Goal: Find specific page/section: Find specific page/section

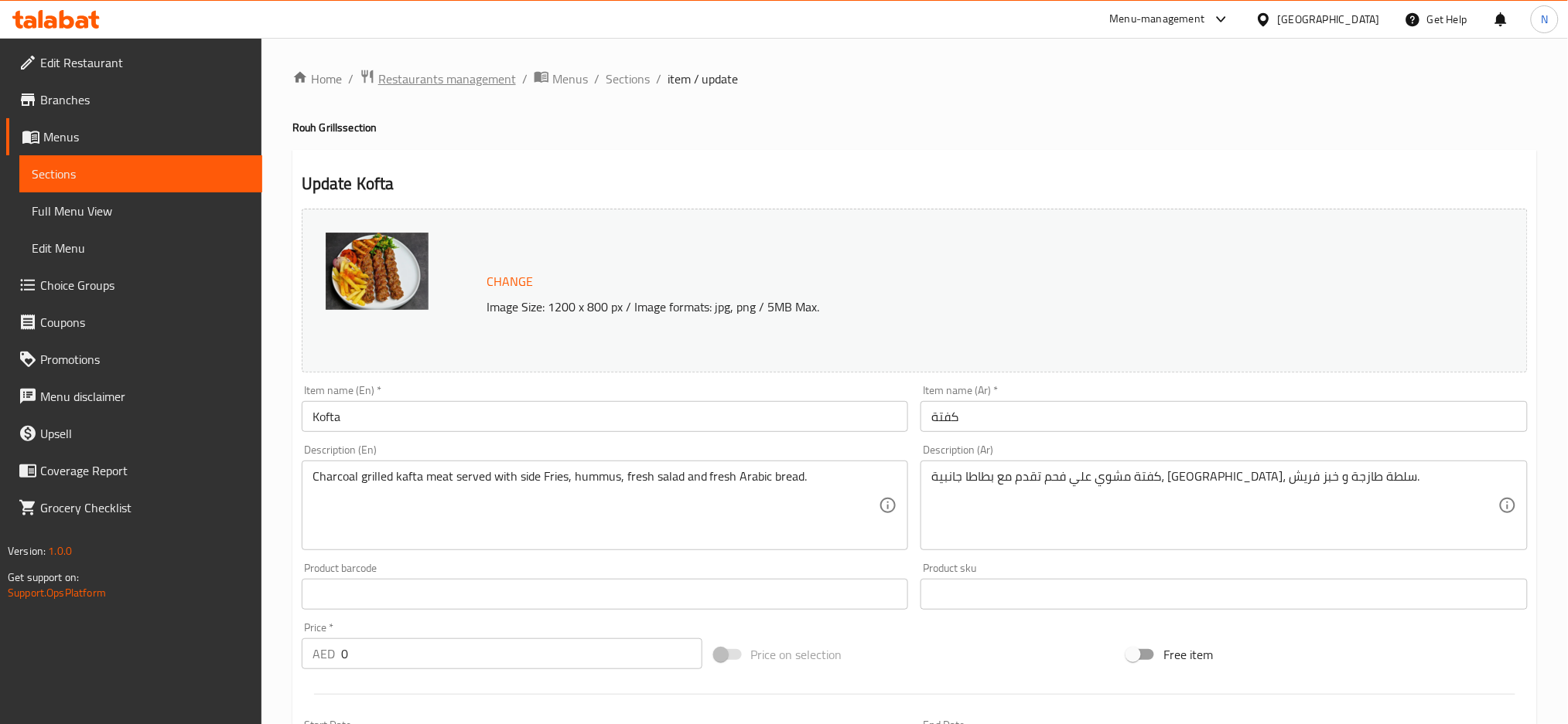
click at [474, 74] on span "Restaurants management" at bounding box center [447, 79] width 138 height 18
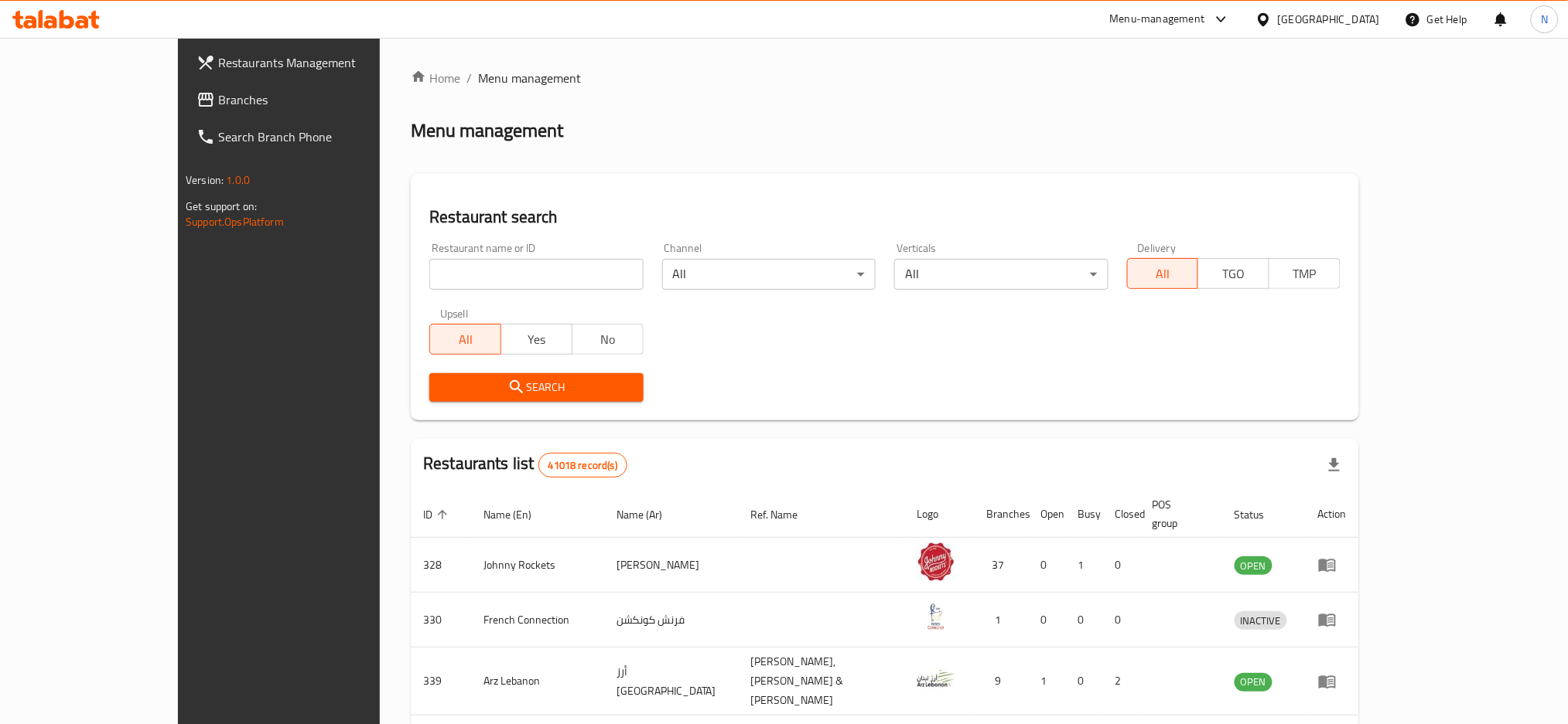
click at [218, 105] on span "Branches" at bounding box center [323, 100] width 210 height 18
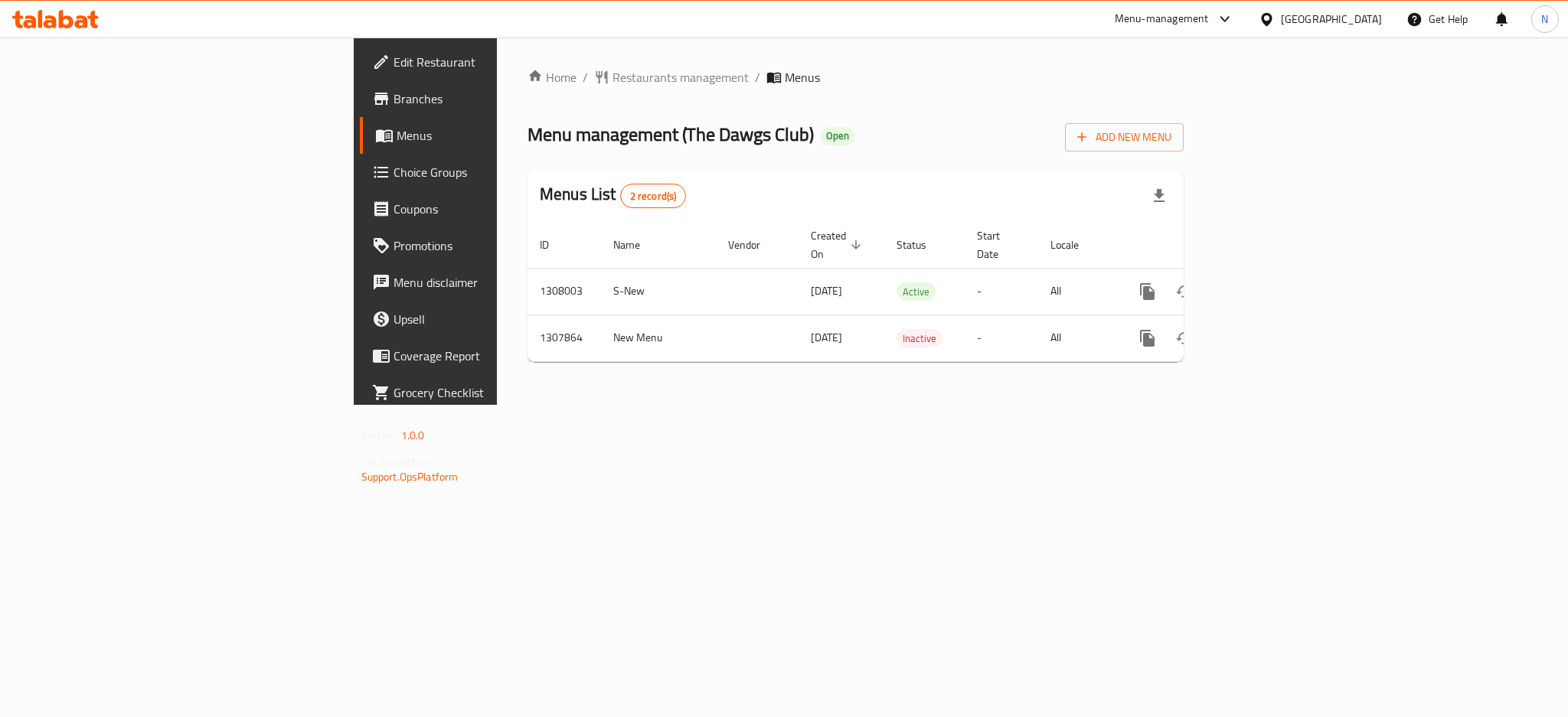
click at [1282, 14] on div "[GEOGRAPHIC_DATA]" at bounding box center [1331, 19] width 101 height 17
click at [1166, 334] on div "[GEOGRAPHIC_DATA]" at bounding box center [1217, 335] width 101 height 17
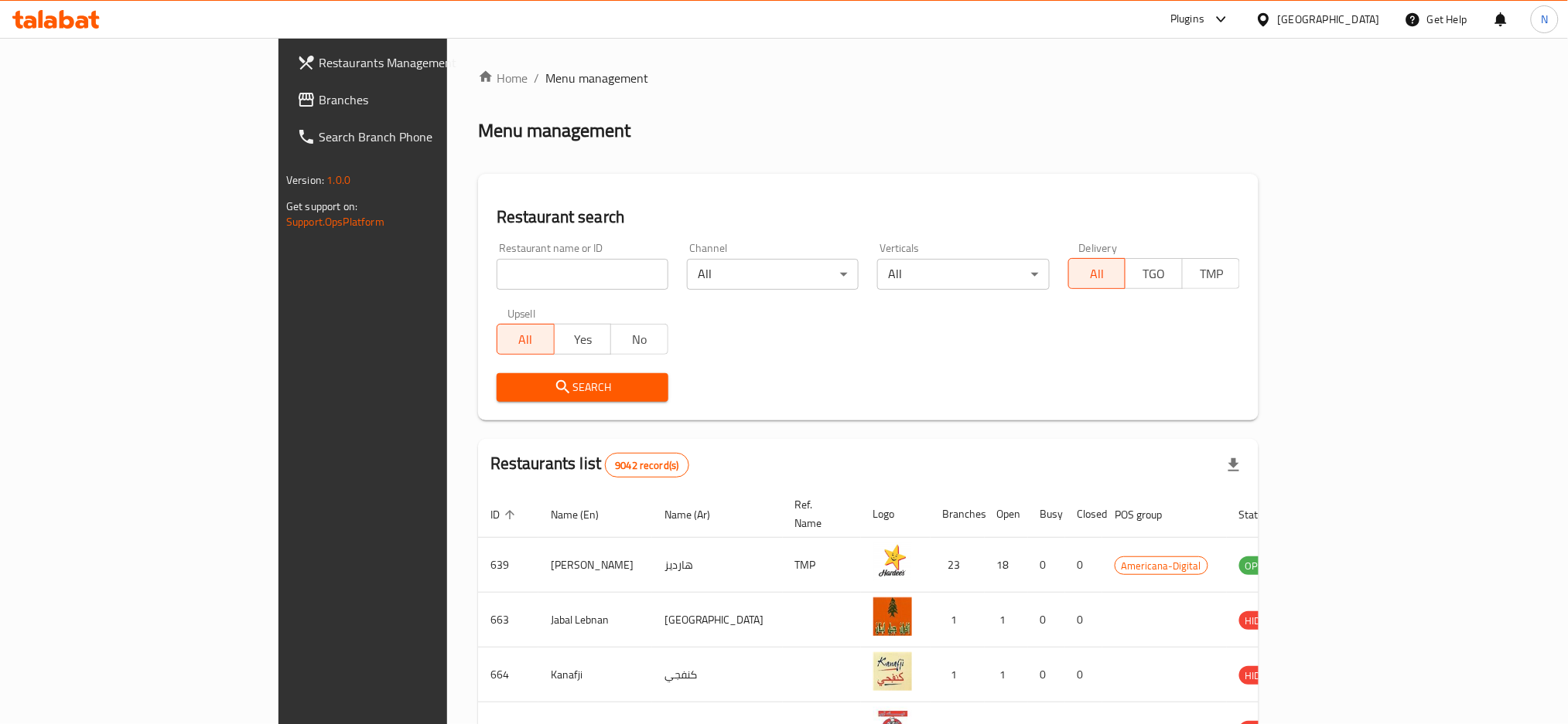
click at [297, 97] on icon at bounding box center [306, 100] width 18 height 18
